Goal: Contribute content

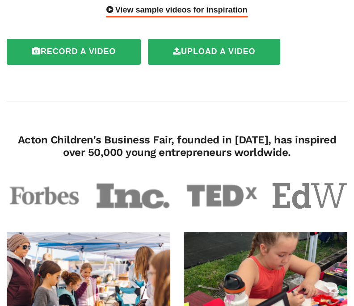
scroll to position [242, 0]
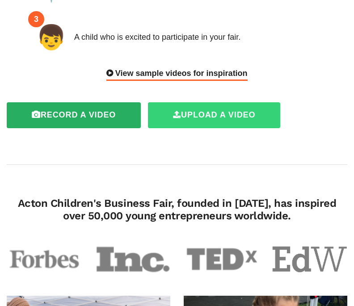
click at [202, 119] on label "Upload a video" at bounding box center [214, 115] width 132 height 26
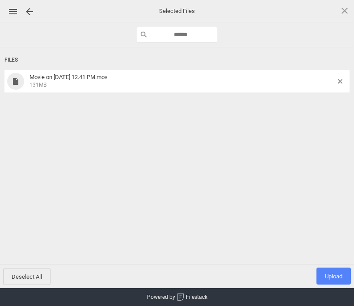
click at [331, 276] on span "Upload 1" at bounding box center [333, 276] width 17 height 7
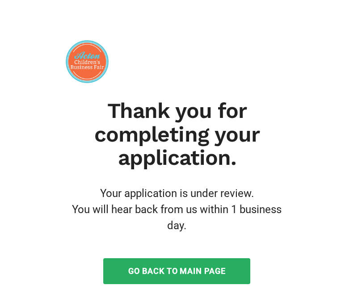
scroll to position [18, 0]
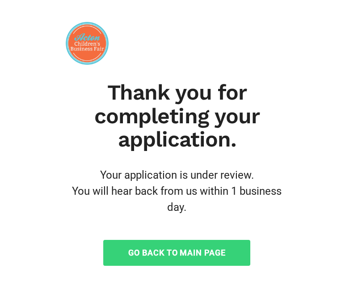
click at [182, 244] on link "Go Back to Main Page" at bounding box center [176, 253] width 147 height 26
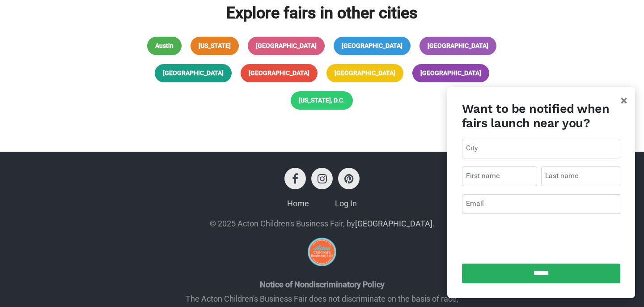
scroll to position [1053, 0]
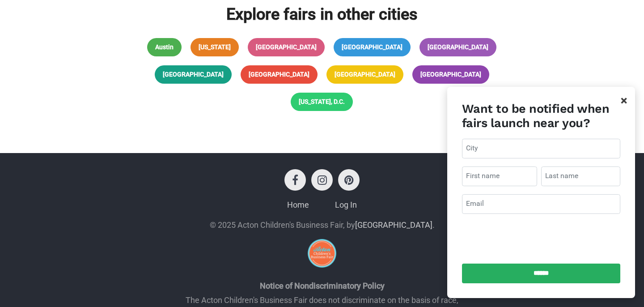
click at [354, 102] on span "×" at bounding box center [624, 100] width 6 height 14
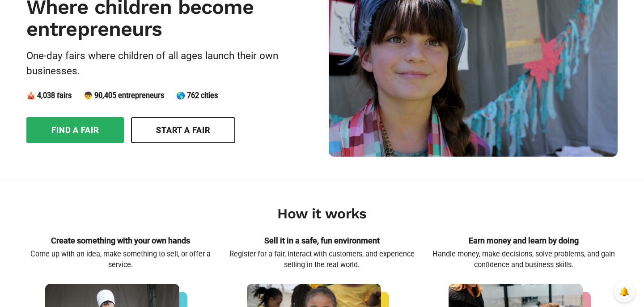
scroll to position [0, 0]
